Goal: Task Accomplishment & Management: Use online tool/utility

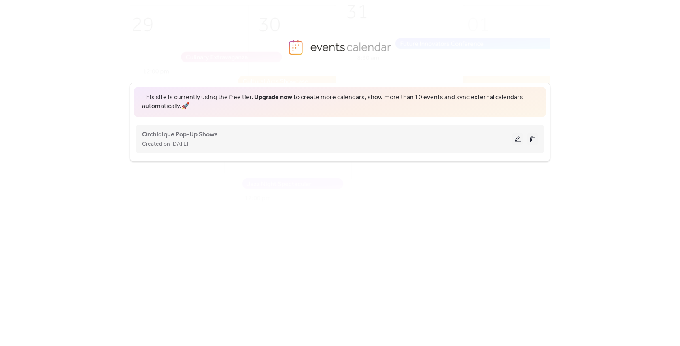
click at [465, 145] on div "Created on [DATE]" at bounding box center [327, 144] width 370 height 10
click at [200, 137] on span "Orchidique Pop-Up Shows" at bounding box center [180, 135] width 76 height 10
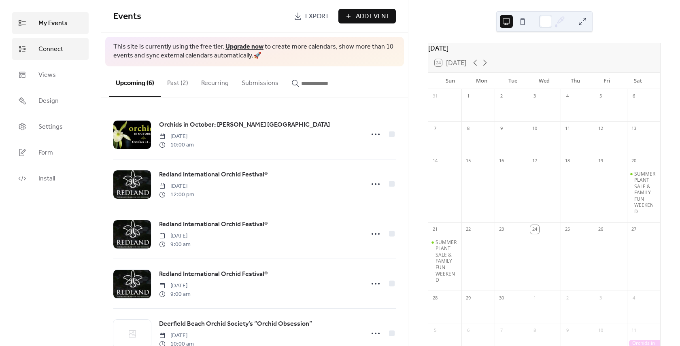
click at [56, 52] on span "Connect" at bounding box center [50, 50] width 25 height 10
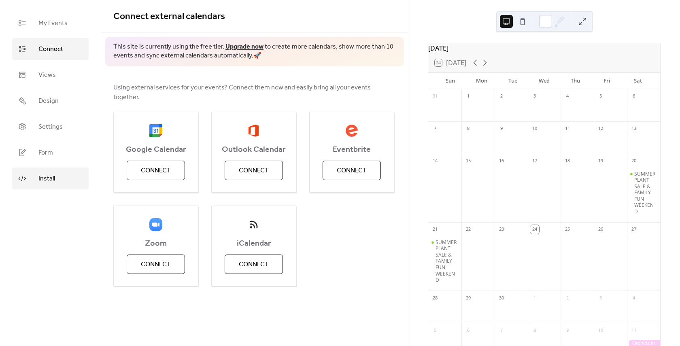
click at [55, 172] on link "Install" at bounding box center [50, 179] width 77 height 22
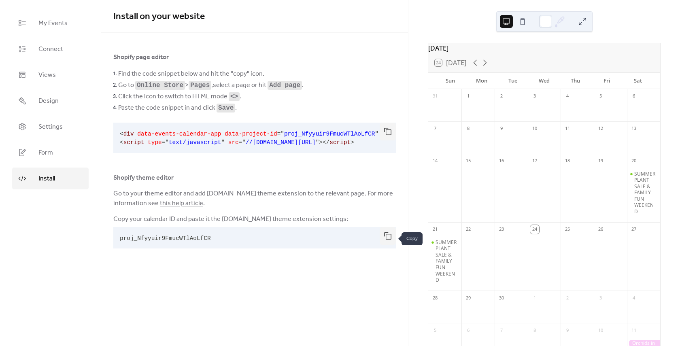
click at [387, 240] on button "button" at bounding box center [388, 236] width 16 height 18
